Goal: Task Accomplishment & Management: Manage account settings

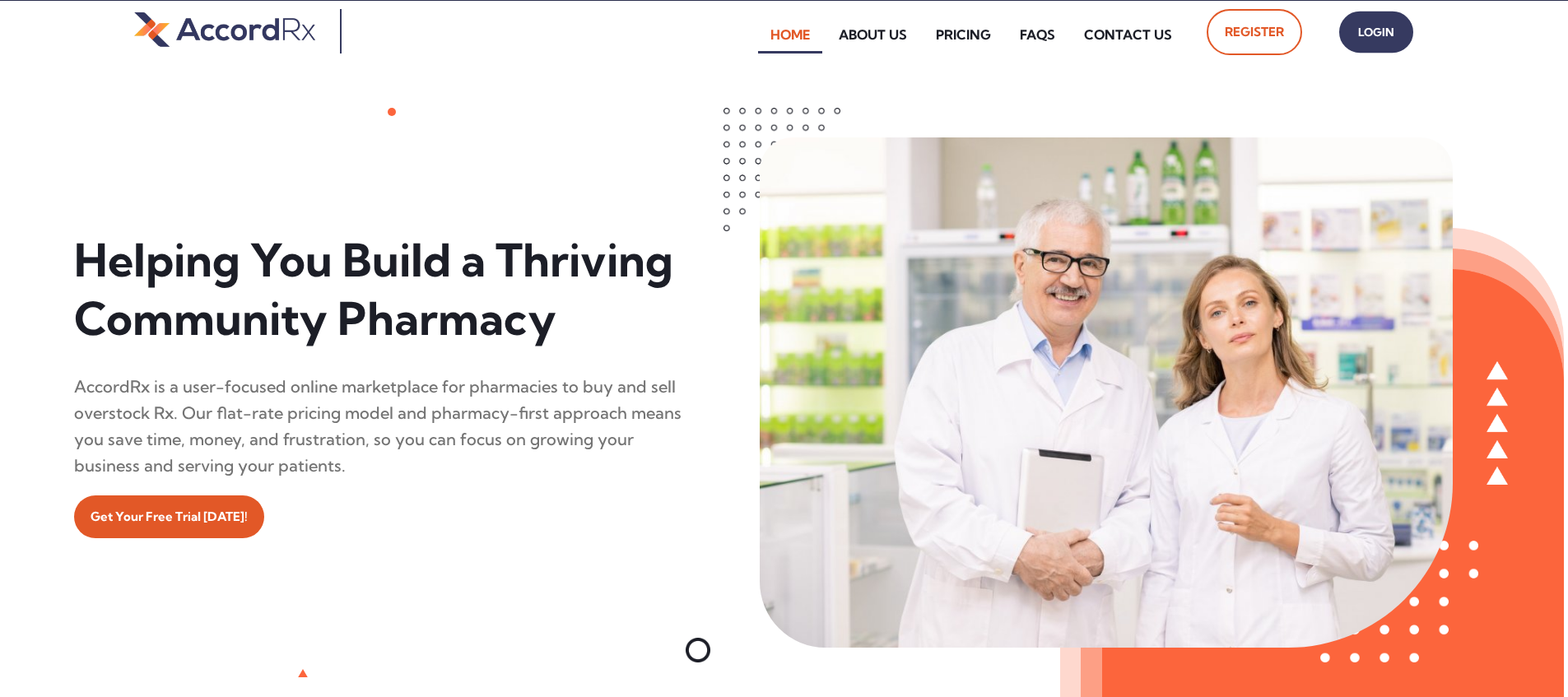
click at [751, 39] on span "Login" at bounding box center [1376, 32] width 41 height 24
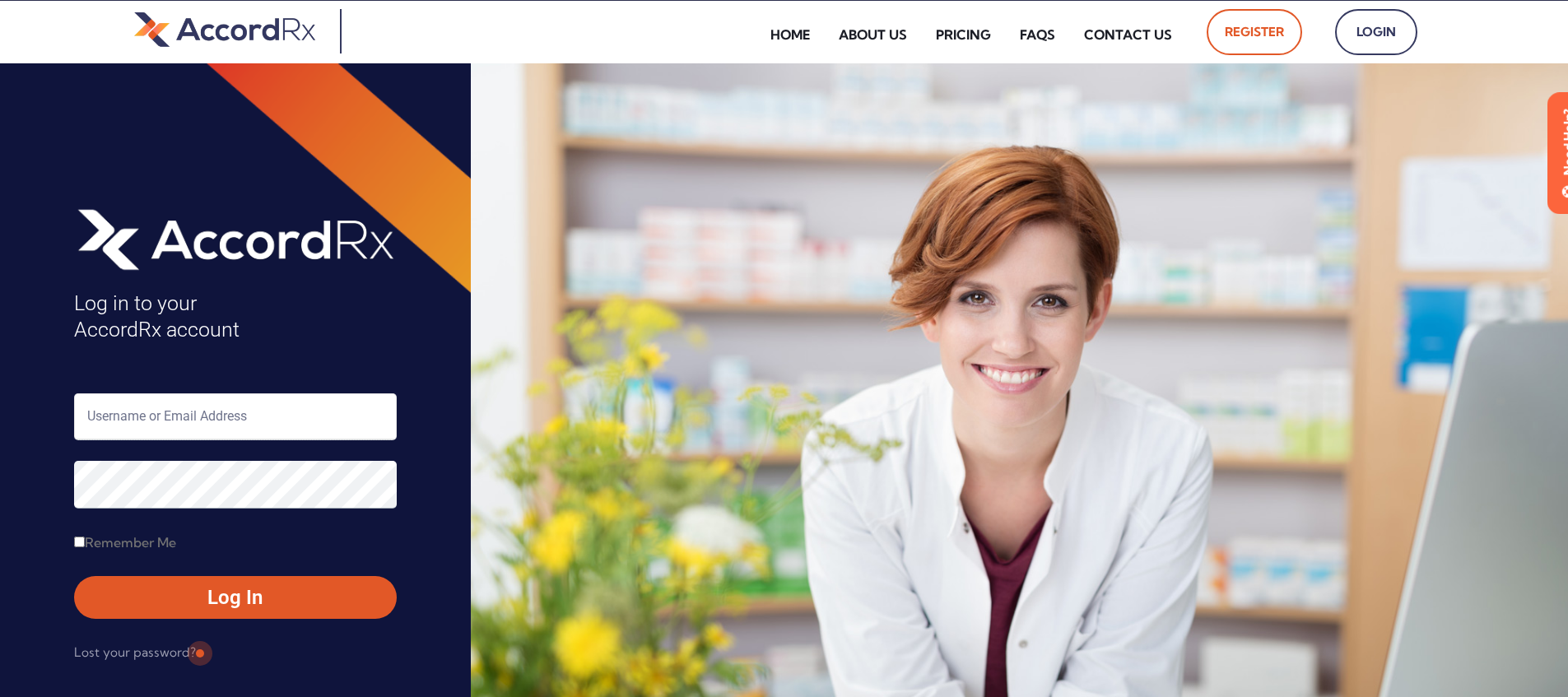
click at [142, 412] on input "text" at bounding box center [235, 417] width 323 height 47
type input "ARX-[PERSON_NAME]"
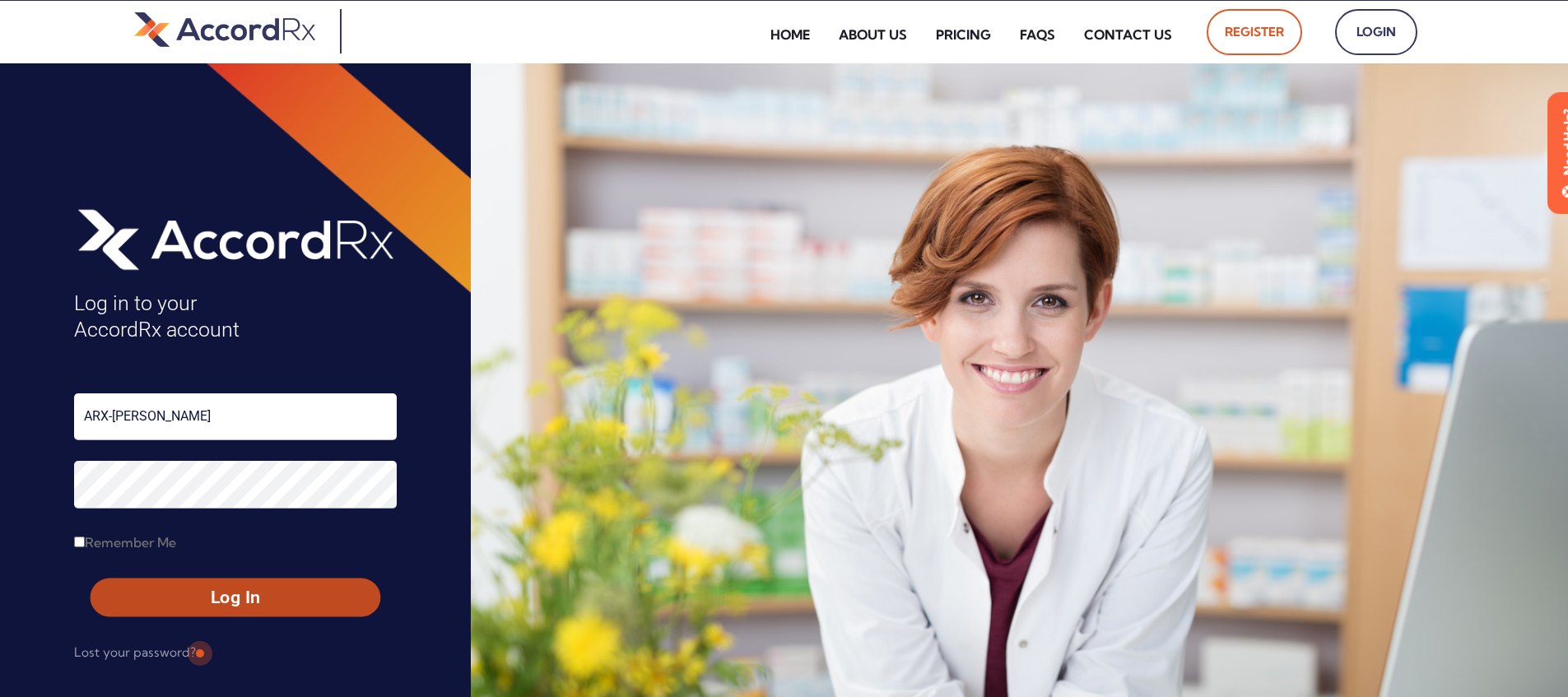
click at [198, 592] on span "Log In" at bounding box center [236, 598] width 260 height 24
